Goal: Share content: Distribute website content to other platforms or users

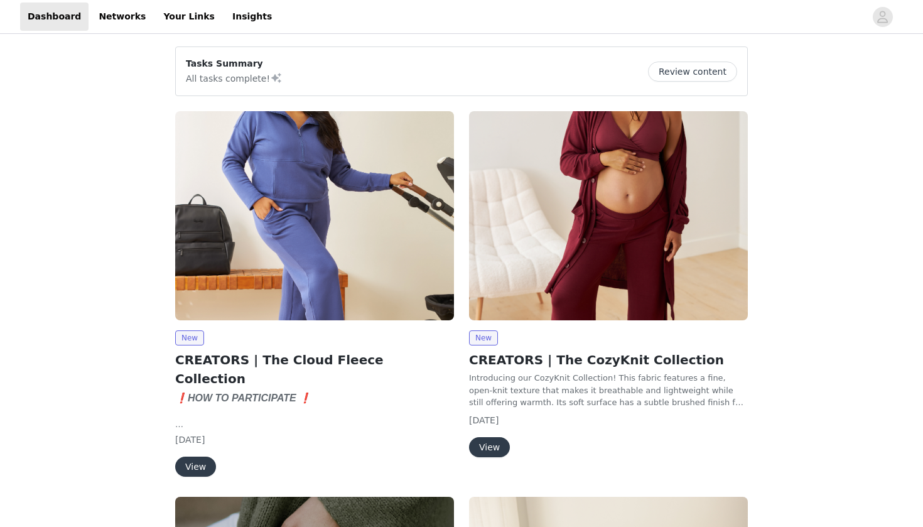
click at [497, 446] on button "View" at bounding box center [489, 447] width 41 height 20
click at [203, 457] on button "View" at bounding box center [195, 467] width 41 height 20
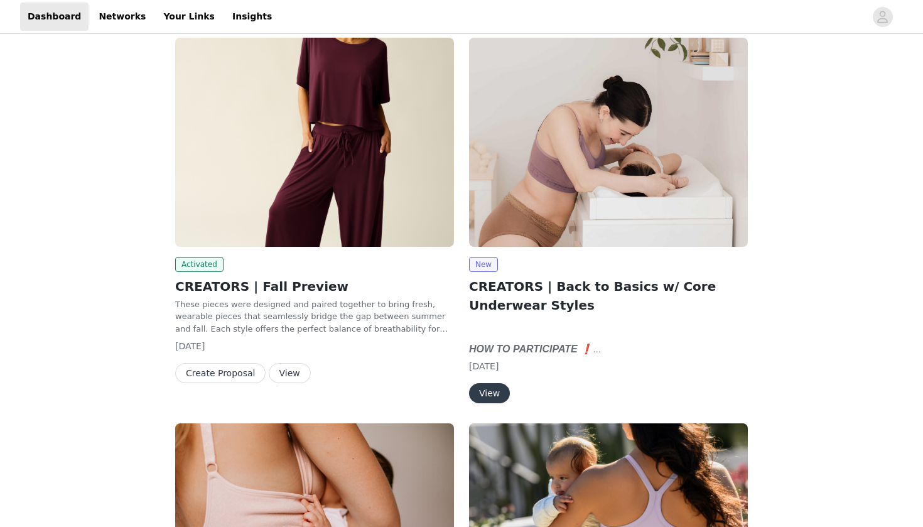
scroll to position [1241, 0]
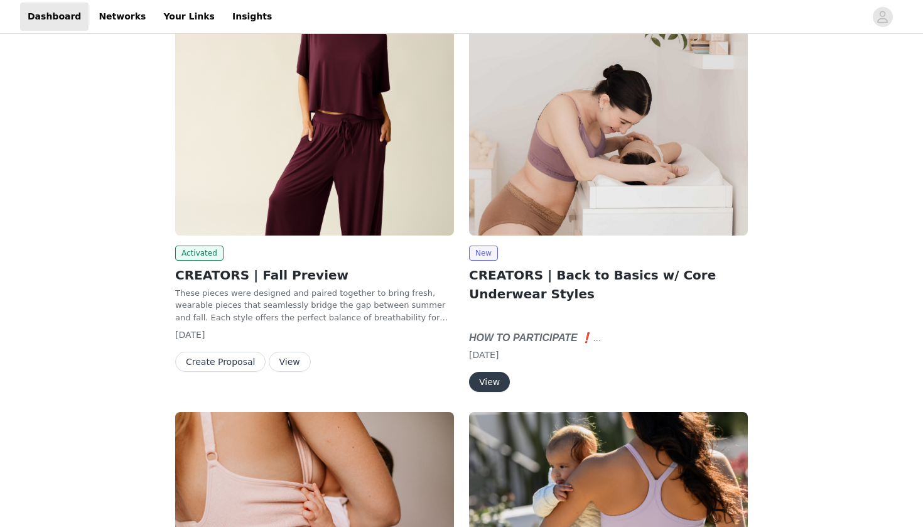
click at [281, 352] on button "View" at bounding box center [290, 362] width 42 height 20
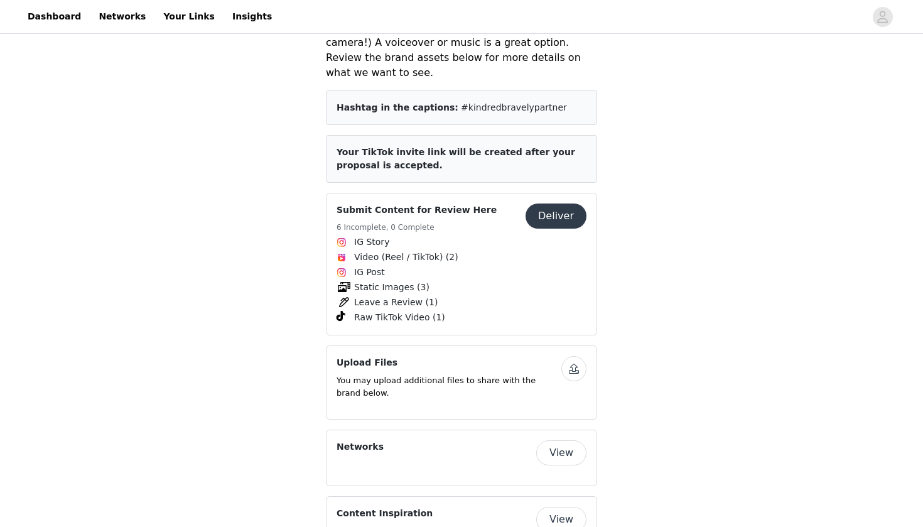
scroll to position [1029, 0]
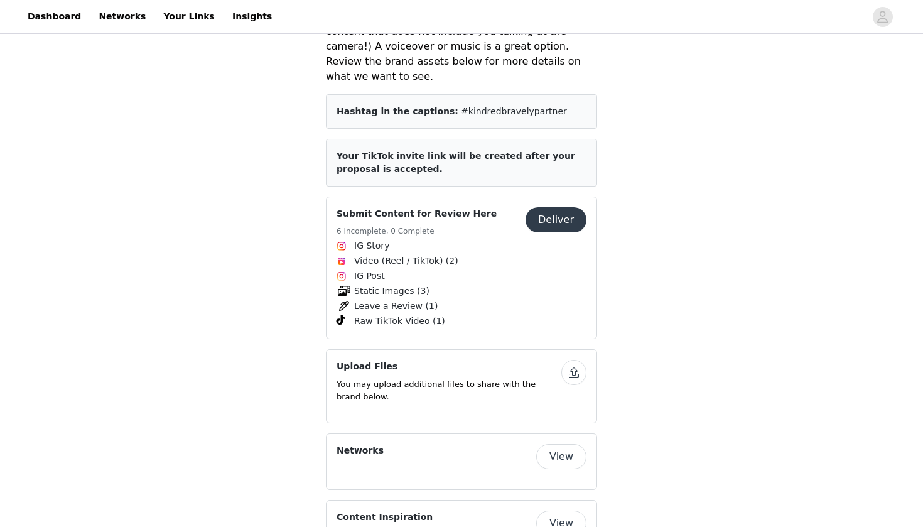
click at [677, 242] on div "Save Proposal as PDF Back Activated CREATORS | Fall Preview These pieces were d…" at bounding box center [461, 105] width 923 height 2197
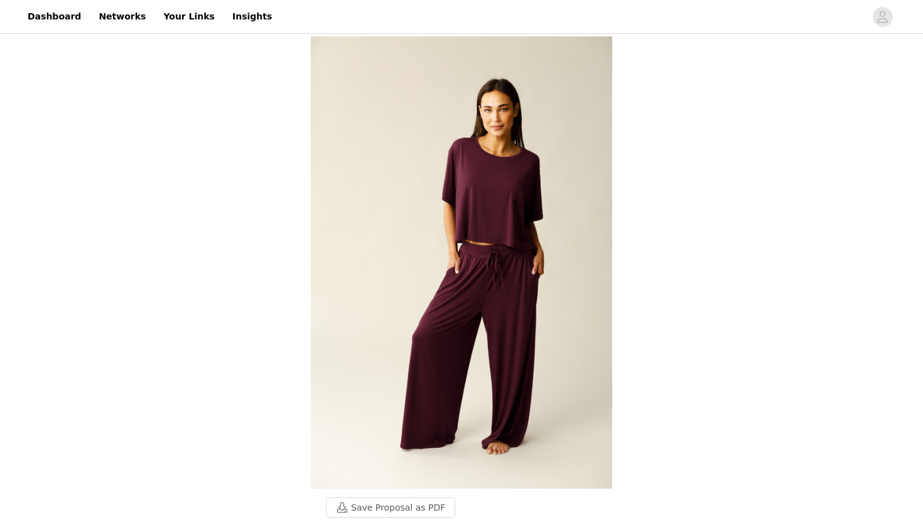
scroll to position [1241, 0]
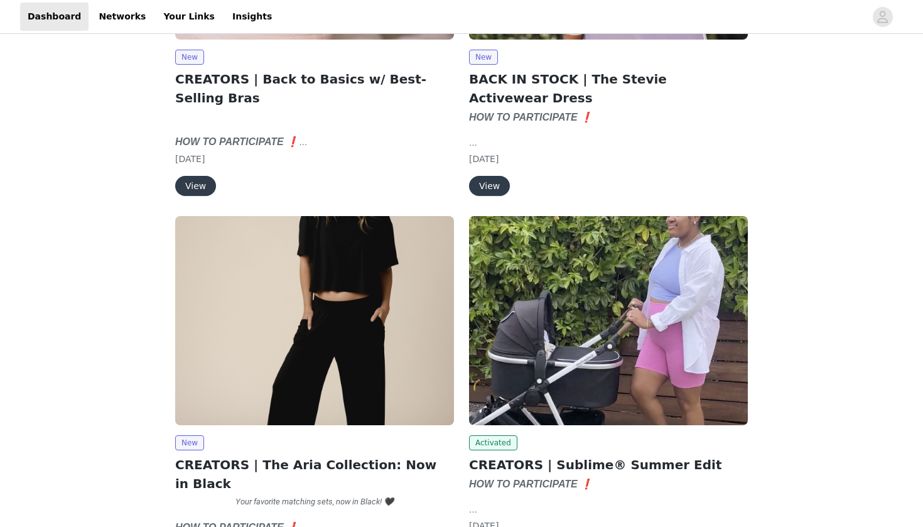
scroll to position [1821, 0]
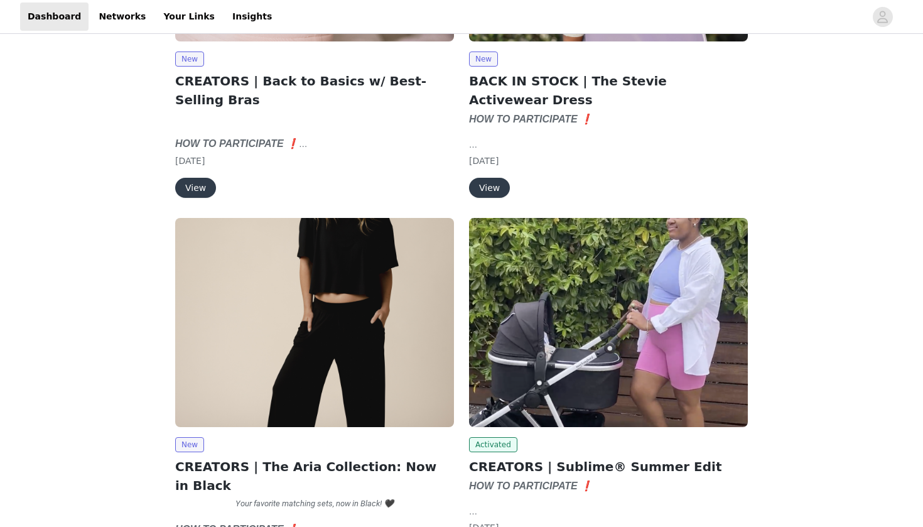
click at [602, 330] on img at bounding box center [608, 322] width 279 height 209
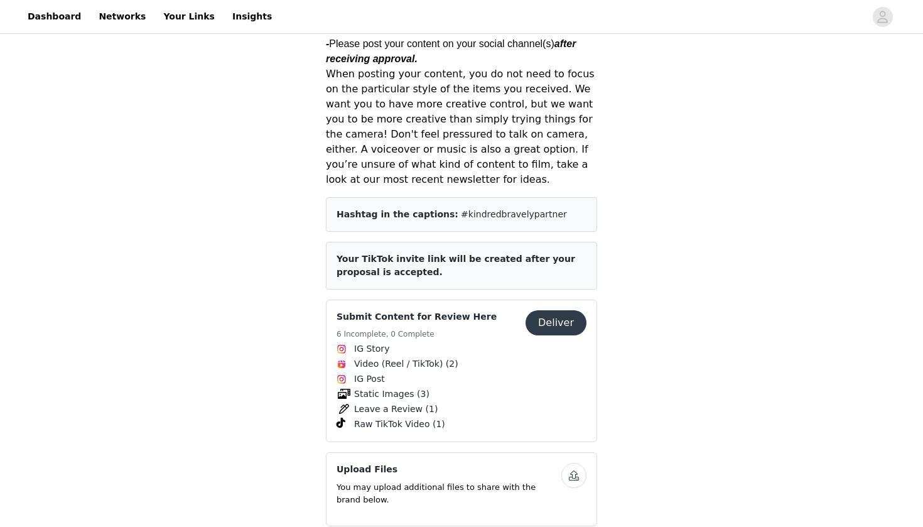
scroll to position [769, 0]
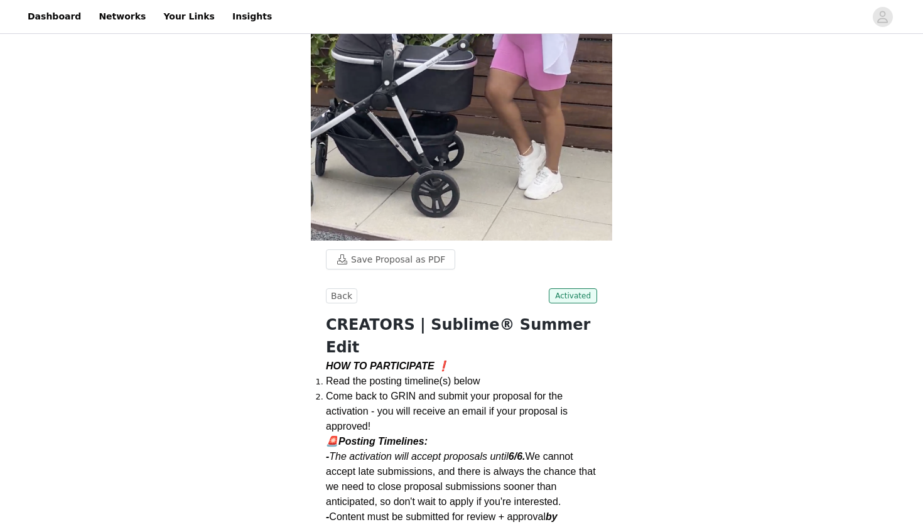
scroll to position [154, 0]
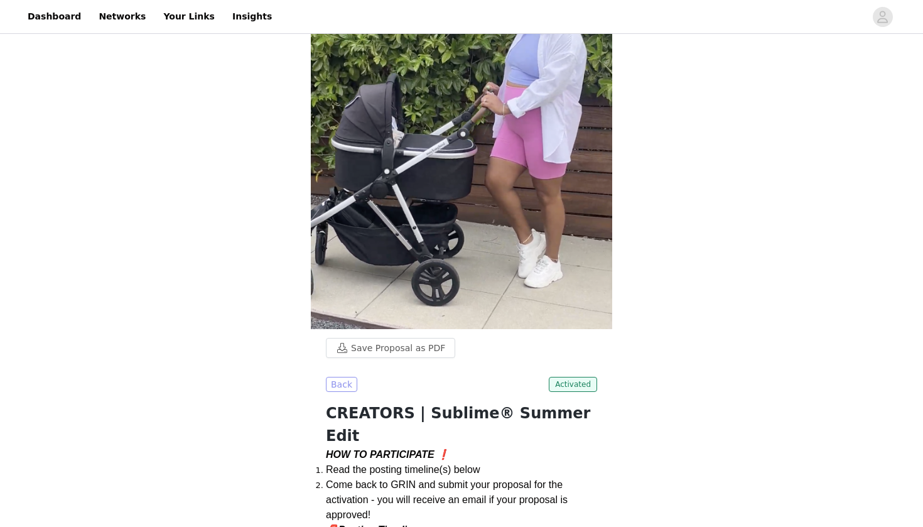
click at [345, 377] on button "Back" at bounding box center [341, 384] width 31 height 15
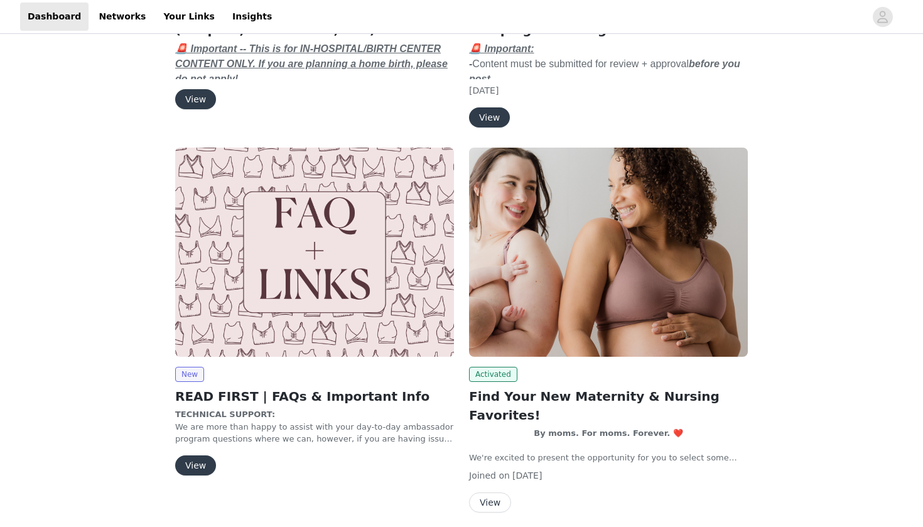
scroll to position [3043, 0]
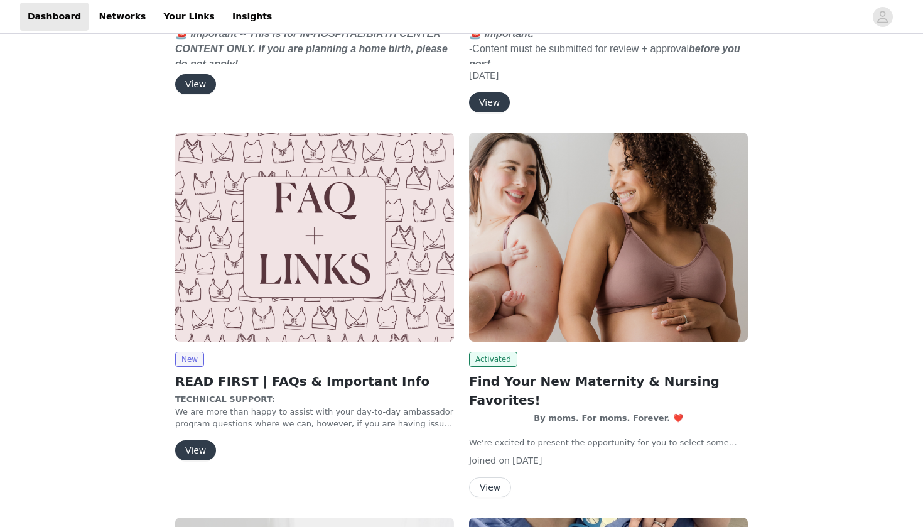
click at [494, 477] on button "View" at bounding box center [490, 487] width 42 height 20
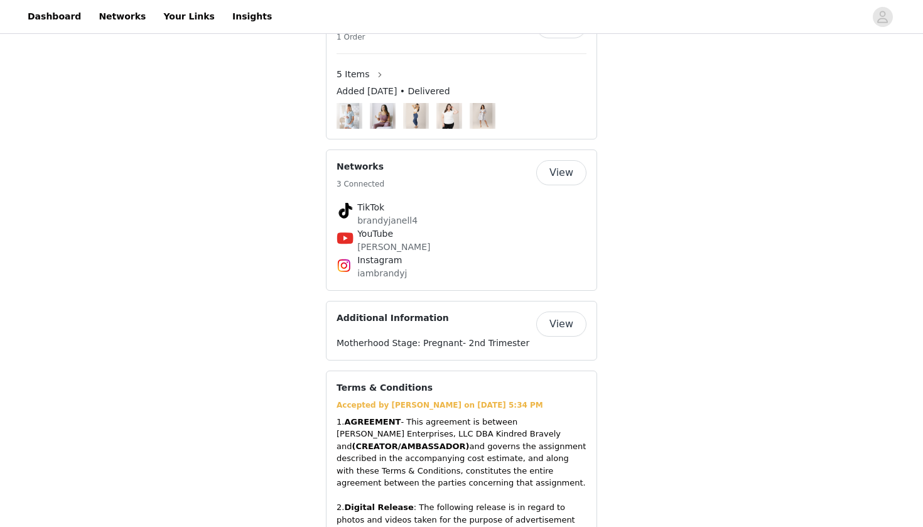
scroll to position [470, 0]
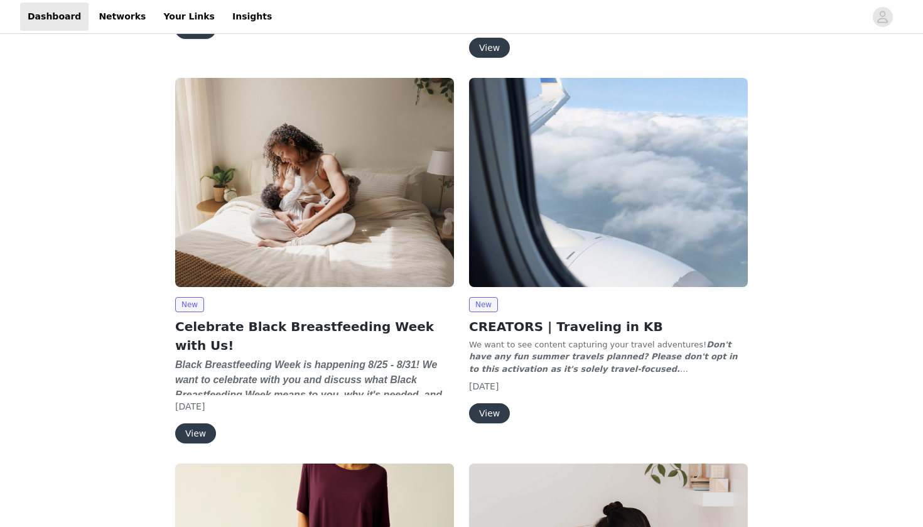
scroll to position [805, 0]
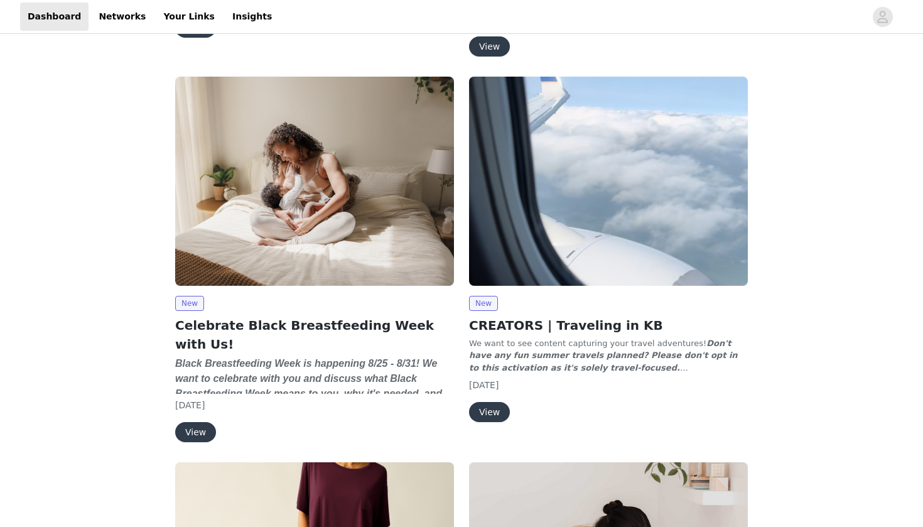
click at [198, 422] on button "View" at bounding box center [195, 432] width 41 height 20
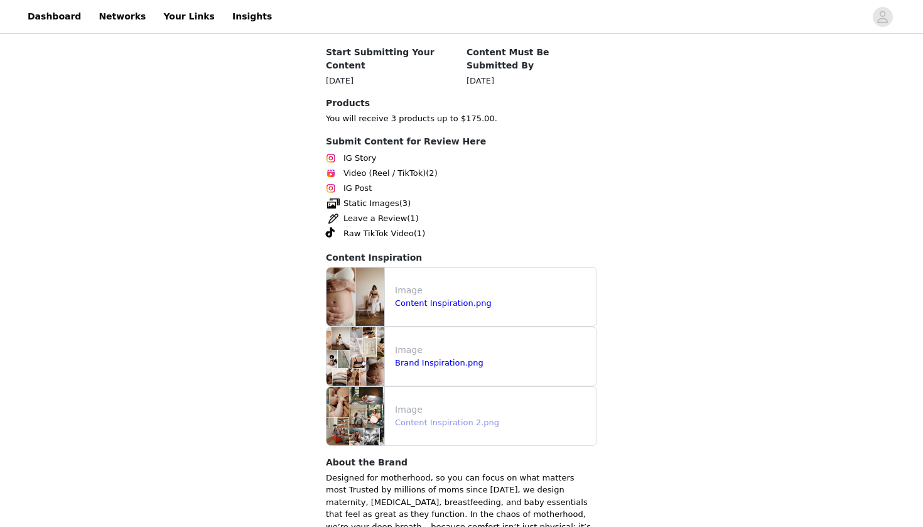
scroll to position [895, 0]
click at [449, 419] on link "Content Inspiration 2.png" at bounding box center [447, 423] width 104 height 9
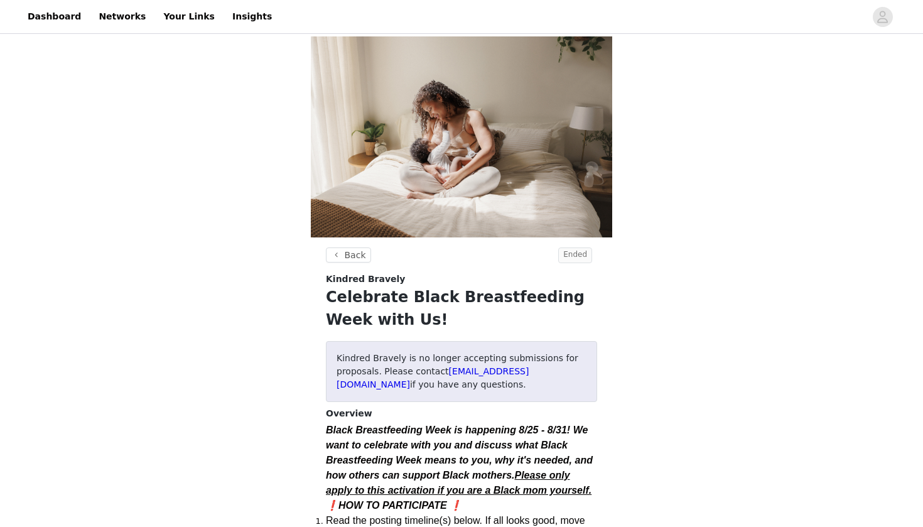
scroll to position [0, 0]
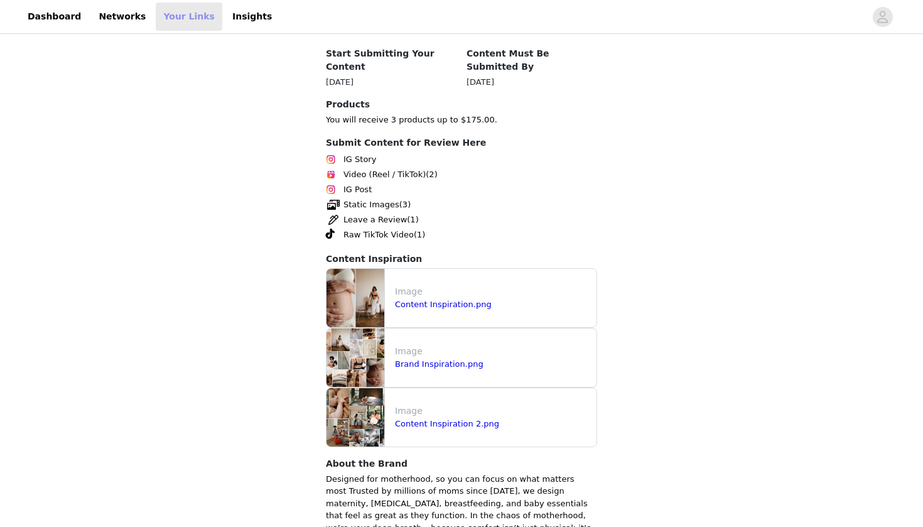
click at [180, 18] on link "Your Links" at bounding box center [189, 17] width 67 height 28
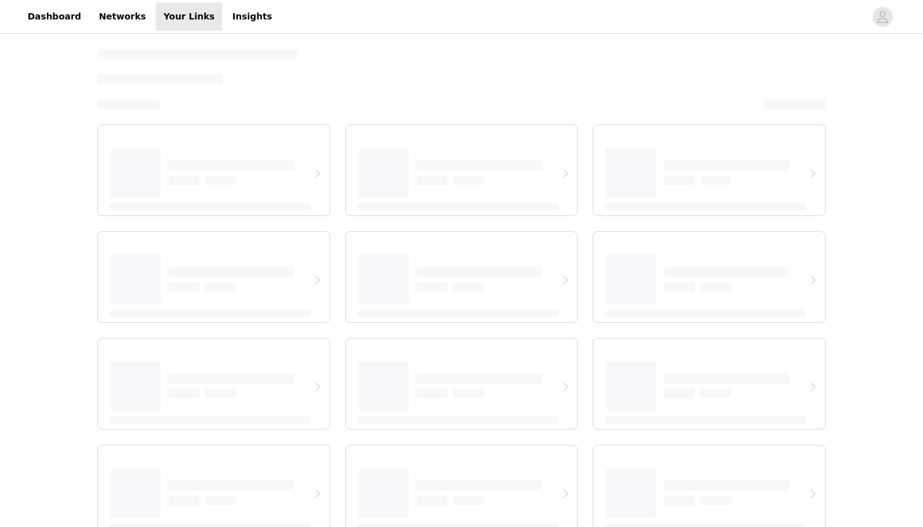
select select "12"
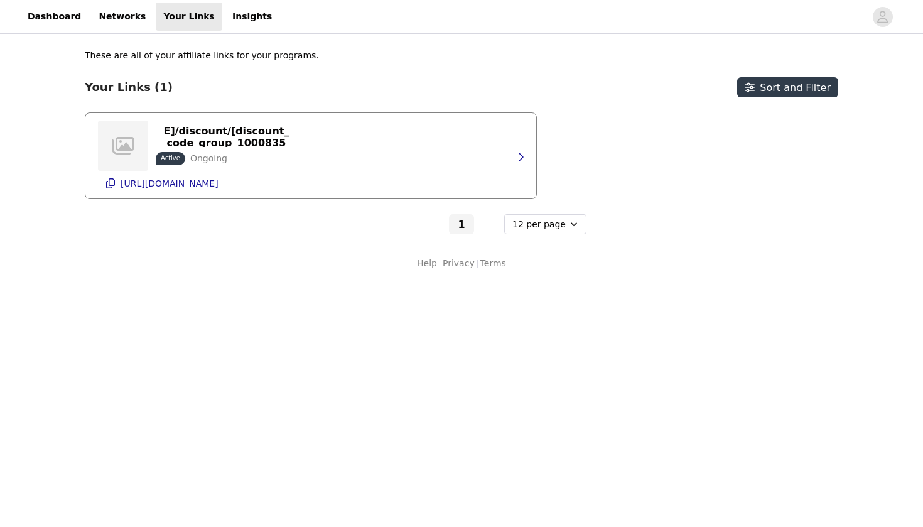
click at [399, 151] on div "https://[DOMAIN_NAME]/discount/[discount_code_group_10008355] Active Ongoing [U…" at bounding box center [311, 155] width 426 height 85
click at [279, 142] on p "https://[DOMAIN_NAME]/discount/[discount_code_group_10008355]" at bounding box center [226, 137] width 126 height 48
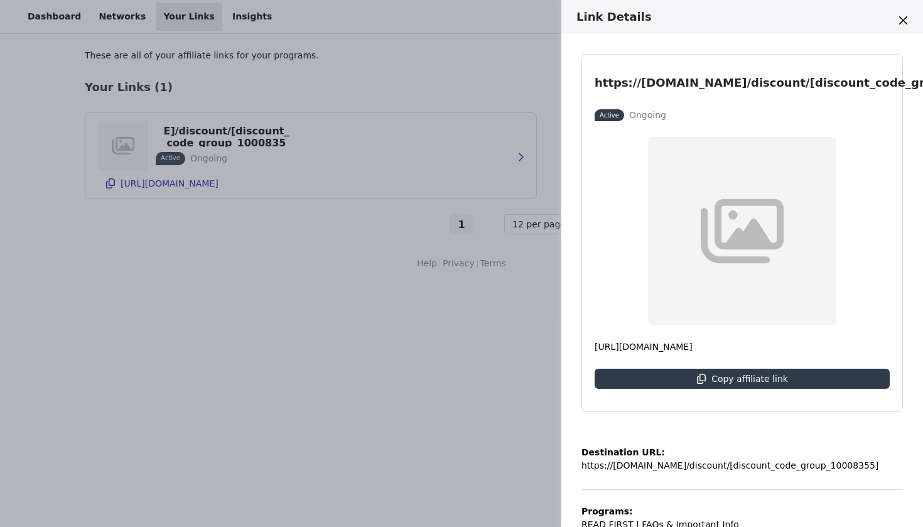
click at [328, 274] on div "Link Details https://[DOMAIN_NAME]/discount/[discount_code_group_10008355] Acti…" at bounding box center [461, 263] width 923 height 527
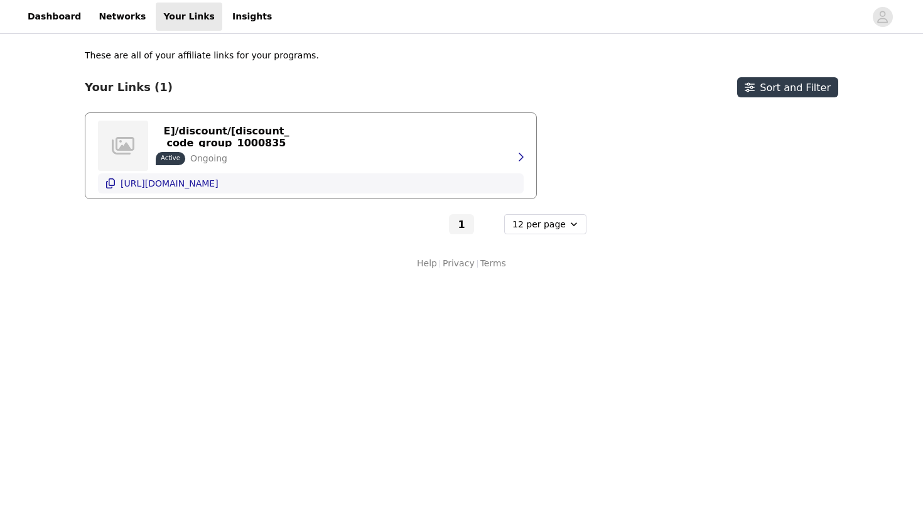
click at [317, 188] on button "[URL][DOMAIN_NAME]" at bounding box center [311, 183] width 426 height 20
click at [528, 151] on button "button" at bounding box center [520, 157] width 25 height 20
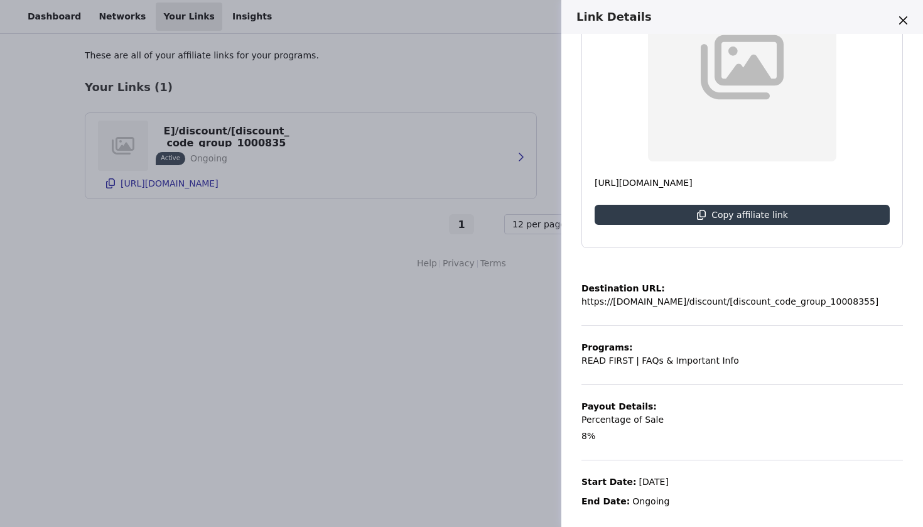
scroll to position [163, 0]
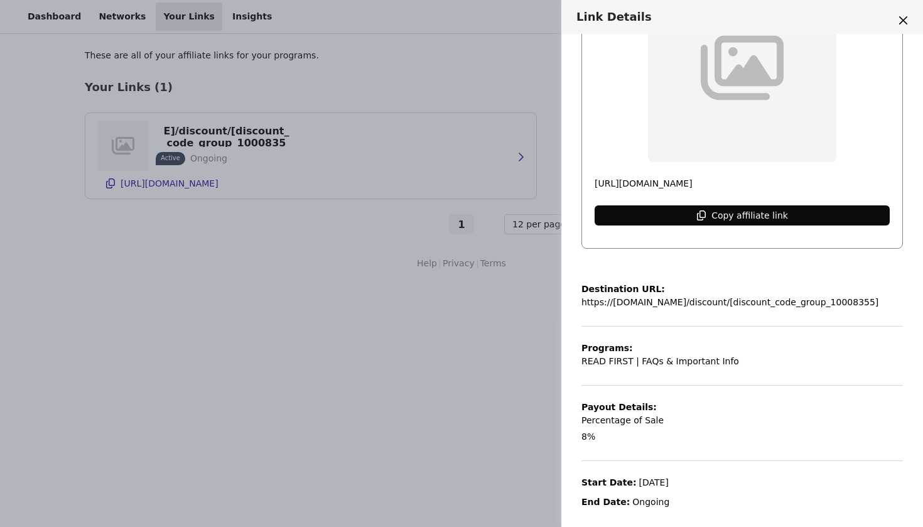
click at [776, 220] on p "Copy affiliate link" at bounding box center [750, 215] width 77 height 10
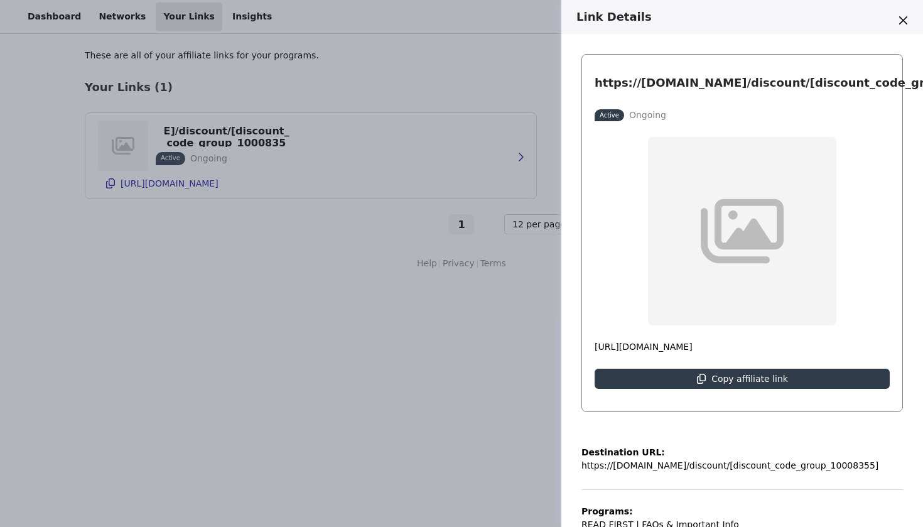
scroll to position [0, 0]
